Goal: Task Accomplishment & Management: Complete application form

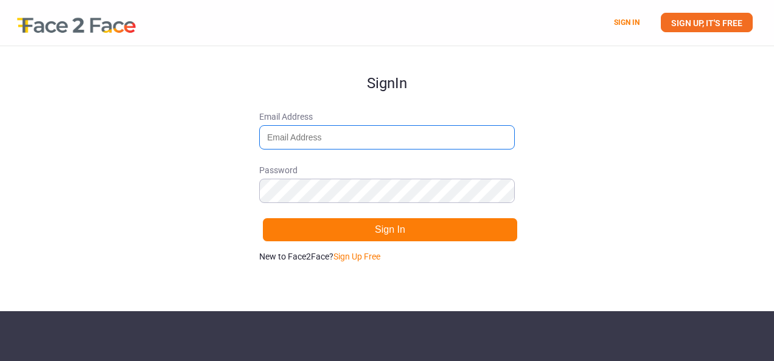
click at [386, 142] on input "Email Address" at bounding box center [387, 137] width 256 height 24
type input "[EMAIL_ADDRESS][DOMAIN_NAME]"
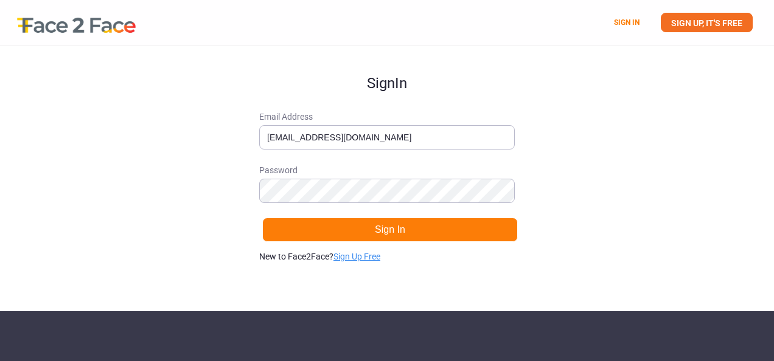
click at [371, 259] on link "Sign Up Free" at bounding box center [356, 257] width 47 height 10
click at [705, 19] on link "SIGN UP, IT'S FREE" at bounding box center [707, 22] width 92 height 19
click at [680, 17] on link "SIGN UP, IT'S FREE" at bounding box center [707, 22] width 92 height 19
click at [675, 22] on link "SIGN UP, IT'S FREE" at bounding box center [707, 22] width 92 height 19
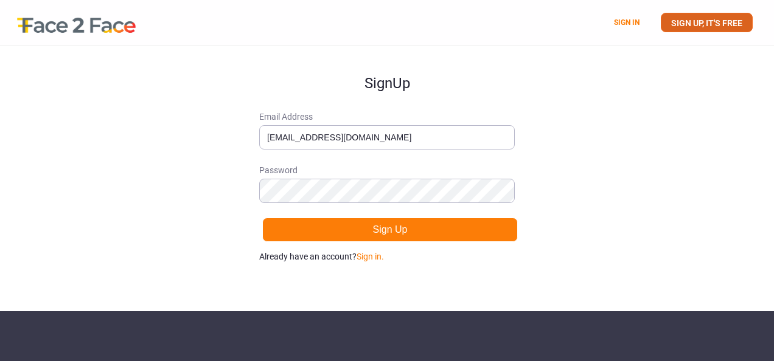
click at [675, 22] on link "SIGN UP, IT'S FREE" at bounding box center [707, 22] width 92 height 19
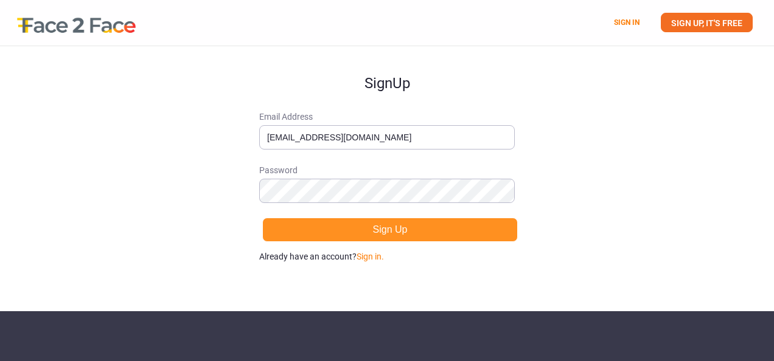
click at [450, 223] on button "Sign Up" at bounding box center [390, 230] width 256 height 24
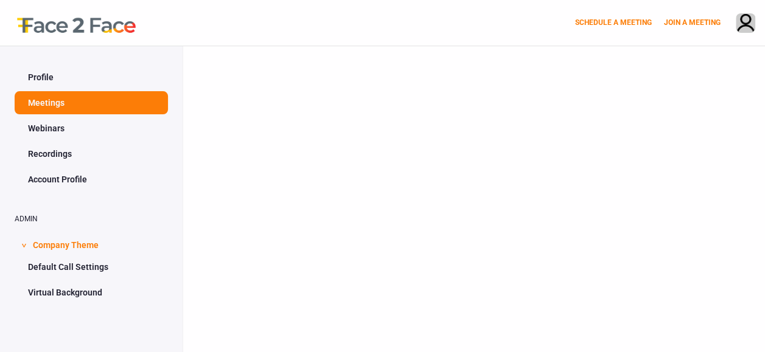
click at [449, 233] on div at bounding box center [474, 222] width 582 height 352
